Goal: Task Accomplishment & Management: Manage account settings

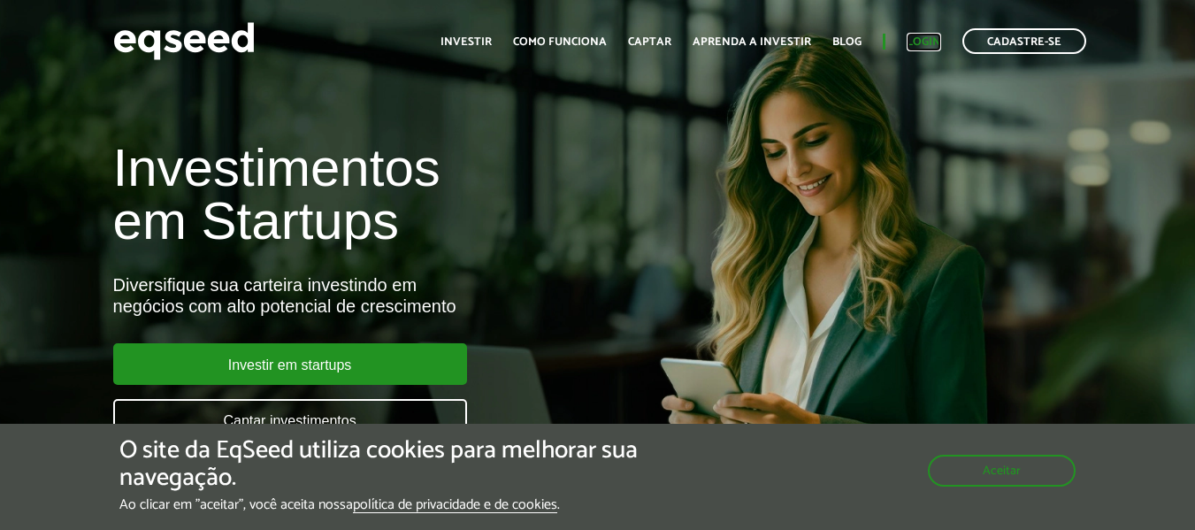
drag, startPoint x: 0, startPoint y: 0, endPoint x: 932, endPoint y: 41, distance: 932.6
click at [932, 41] on link "Login" at bounding box center [924, 42] width 35 height 12
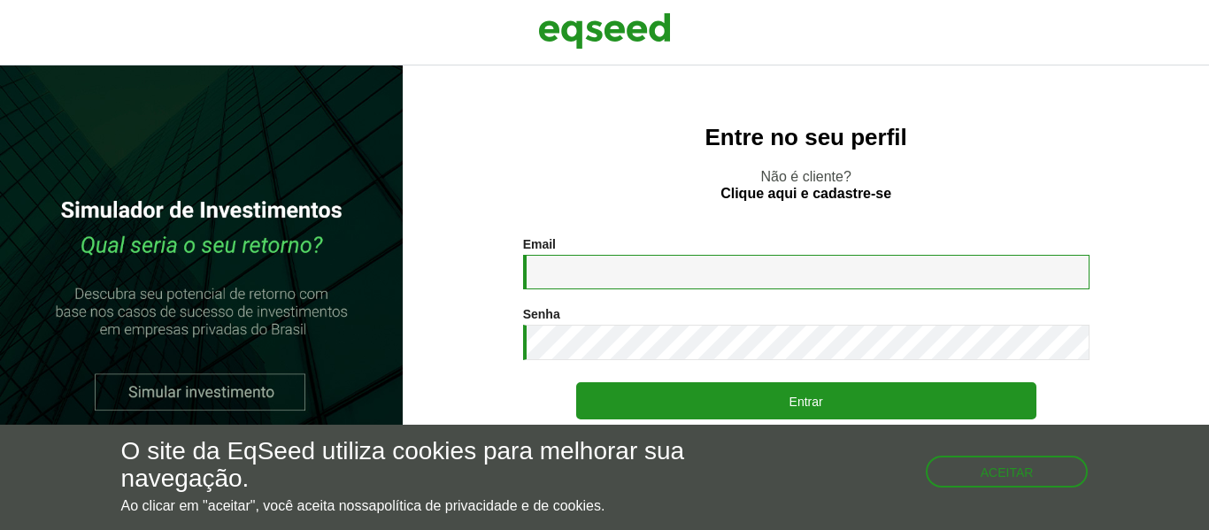
click at [698, 265] on input "Email *" at bounding box center [806, 272] width 566 height 35
type input "**********"
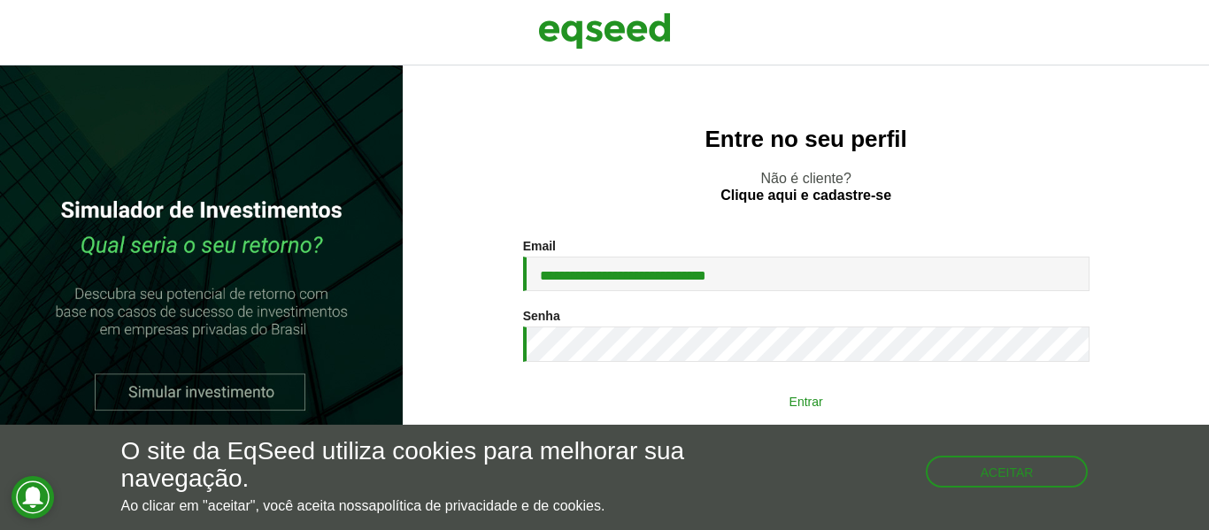
click at [818, 401] on button "Entrar" at bounding box center [806, 401] width 460 height 34
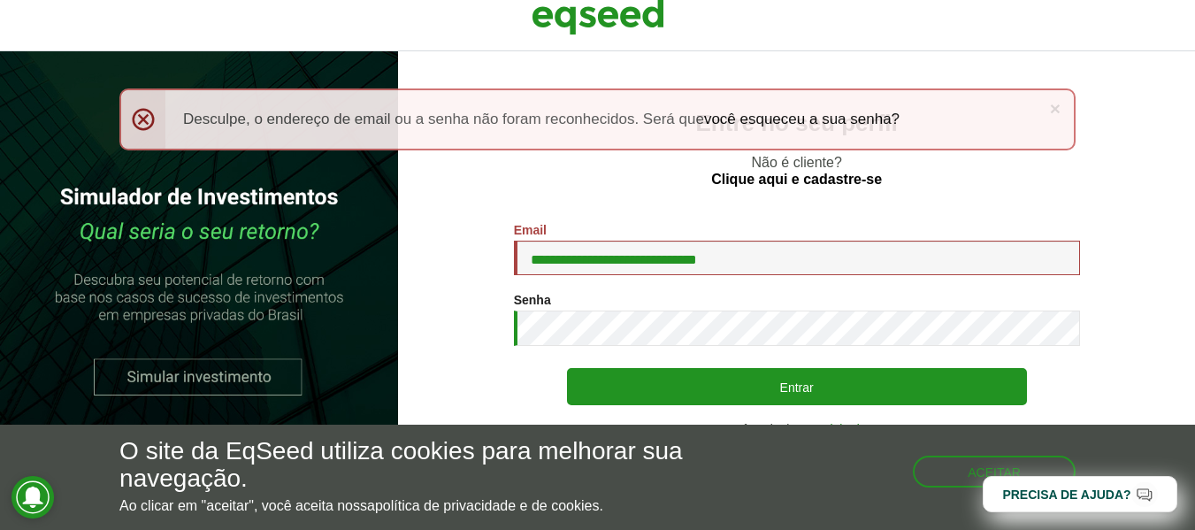
scroll to position [18, 0]
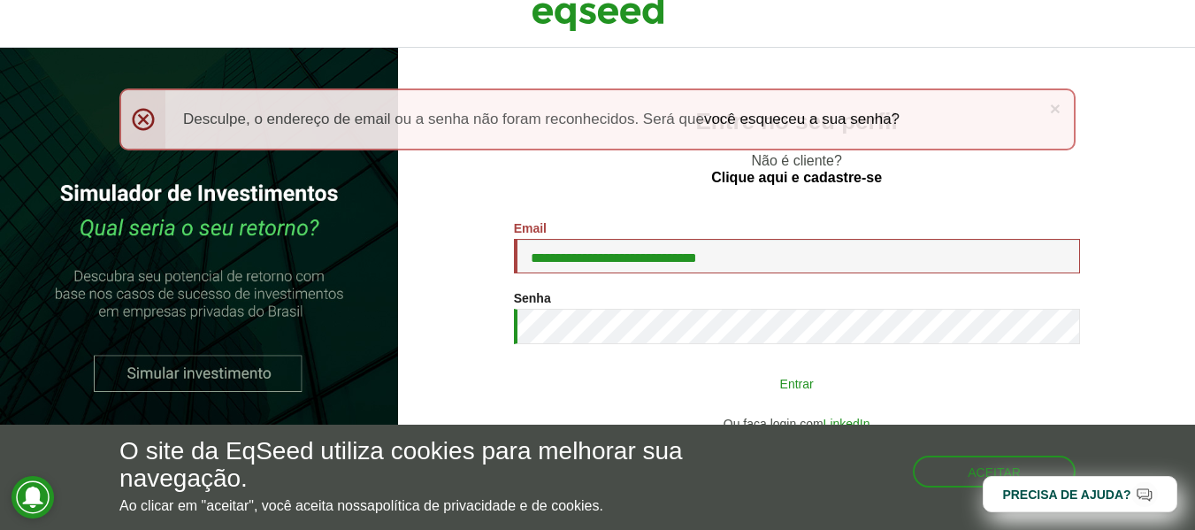
click at [777, 383] on button "Entrar" at bounding box center [797, 383] width 460 height 34
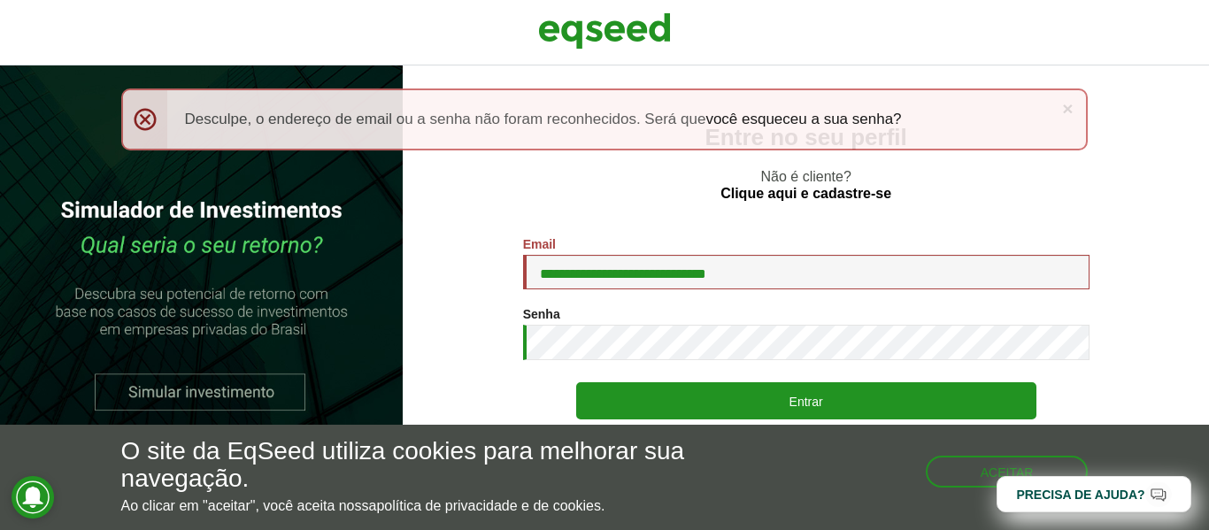
click at [1074, 106] on div "× Menssagem de erro Desculpe, o endereço de email ou a senha não foram reconhec…" at bounding box center [604, 119] width 967 height 62
click at [969, 478] on button "Aceitar" at bounding box center [1008, 470] width 159 height 28
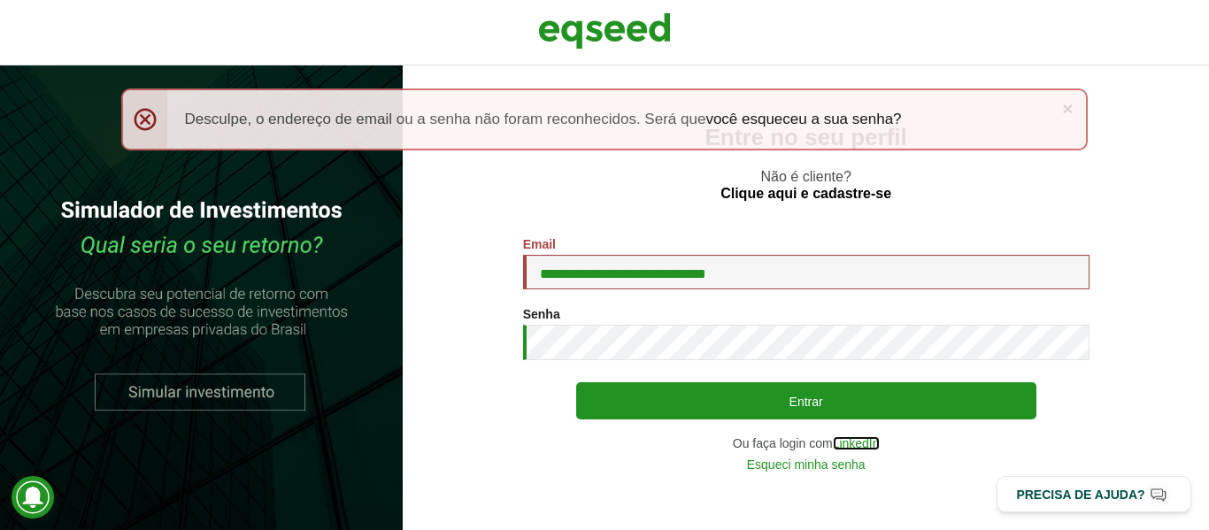
click at [849, 443] on link "LinkedIn" at bounding box center [856, 443] width 47 height 12
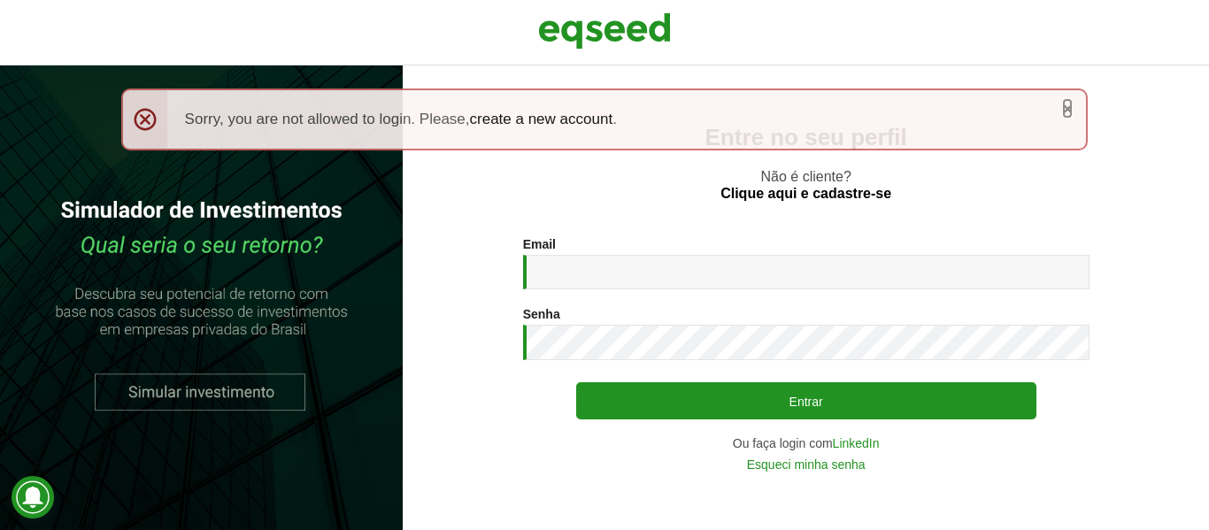
click at [1066, 109] on link "×" at bounding box center [1067, 108] width 11 height 19
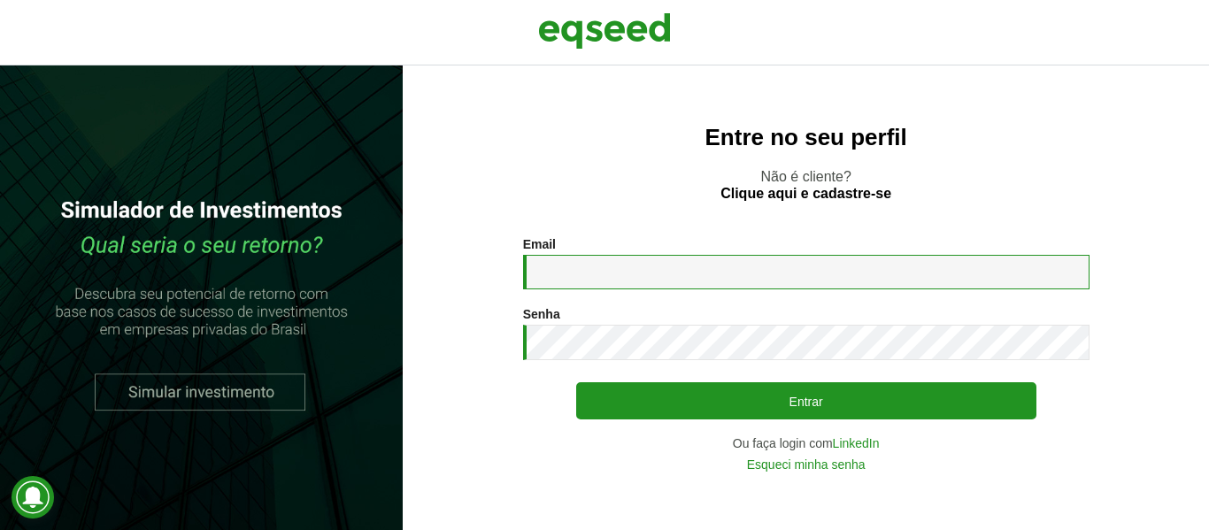
click at [726, 261] on input "Email *" at bounding box center [806, 272] width 566 height 35
type input "**********"
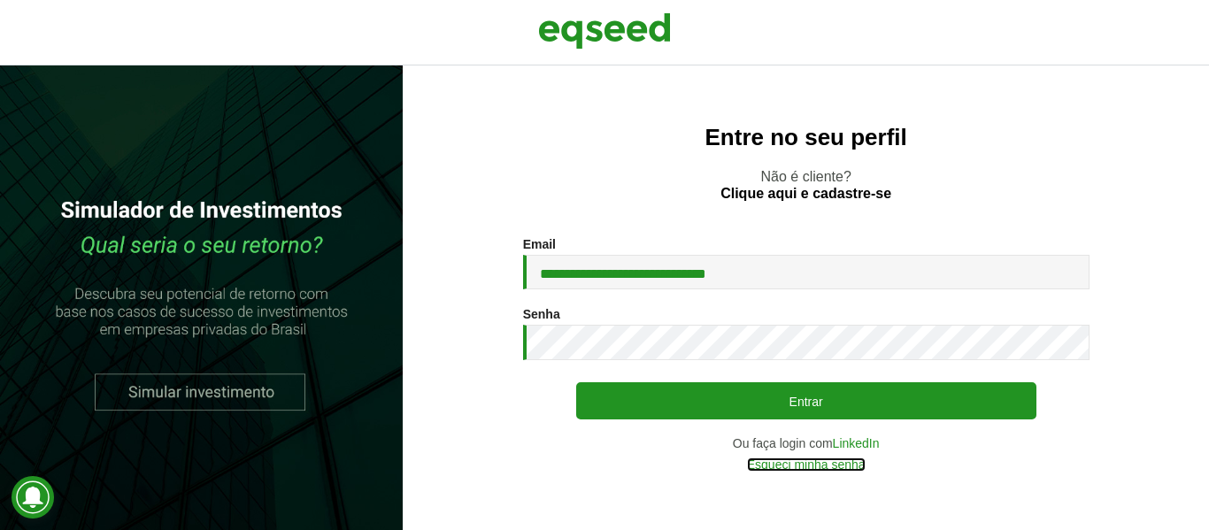
click at [822, 464] on link "Esqueci minha senha" at bounding box center [806, 464] width 119 height 12
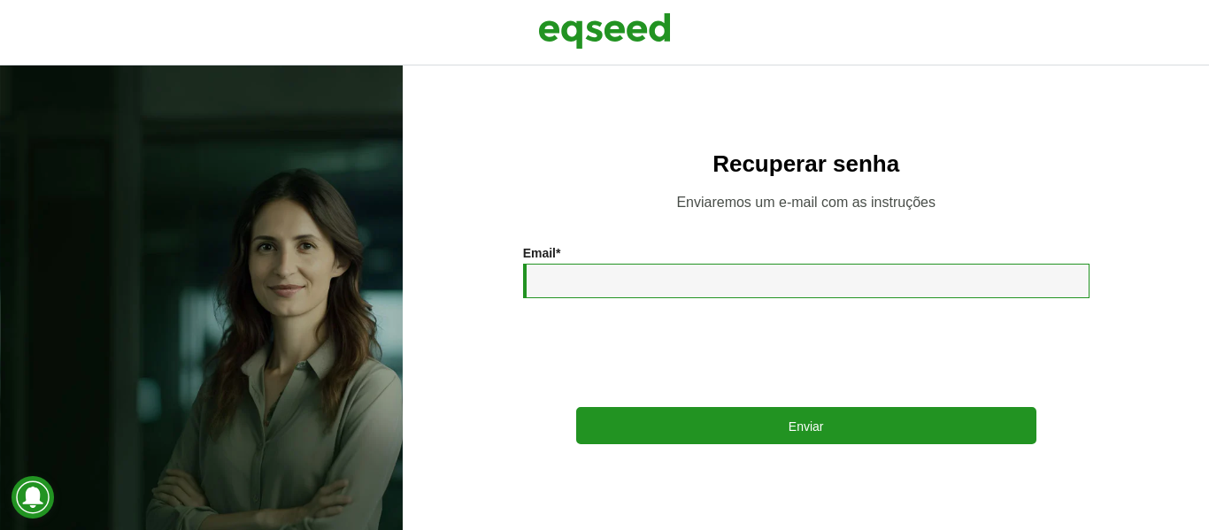
click at [758, 289] on input "Email *" at bounding box center [806, 281] width 566 height 35
type input "**********"
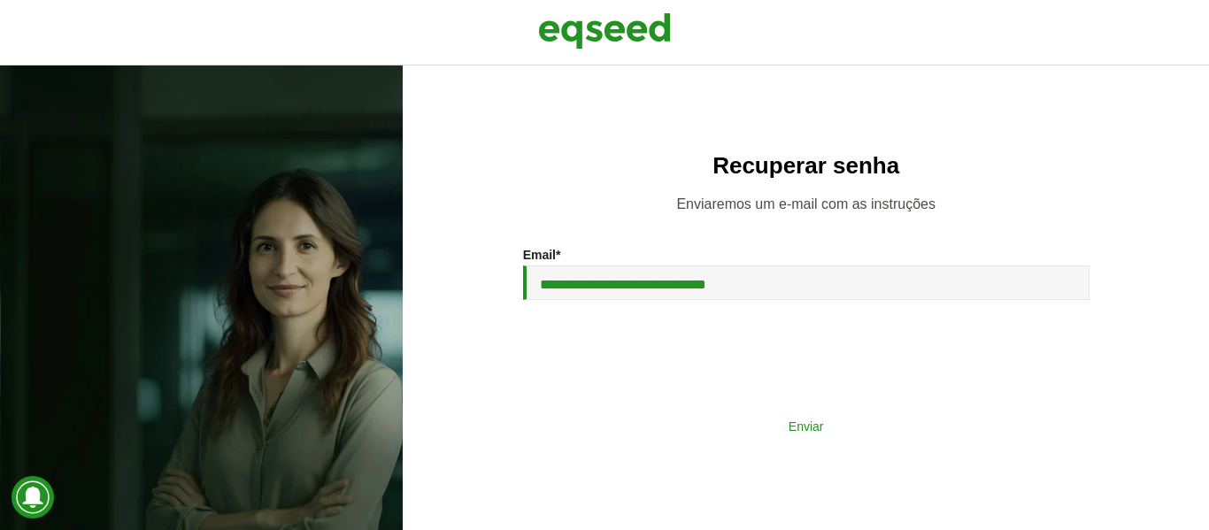
click at [811, 424] on button "Enviar" at bounding box center [806, 426] width 460 height 34
